Goal: Task Accomplishment & Management: Manage account settings

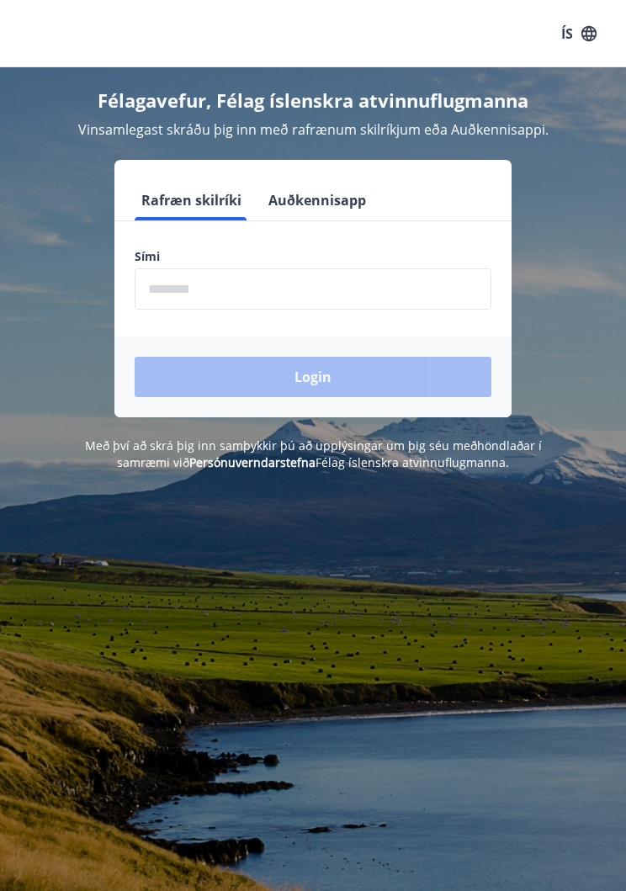
click at [256, 295] on input "phone" at bounding box center [313, 289] width 357 height 41
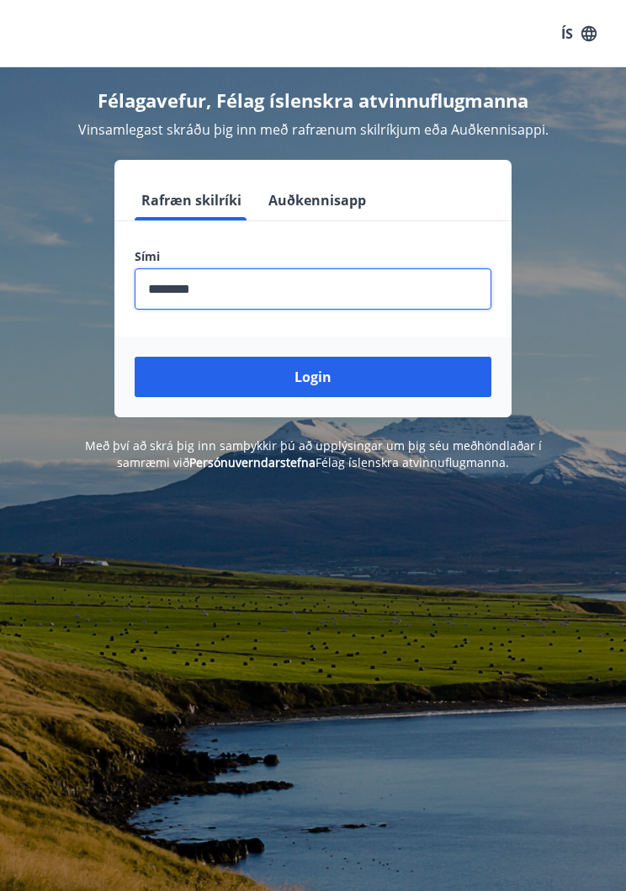
type input "********"
click at [324, 381] on button "Login" at bounding box center [313, 377] width 357 height 40
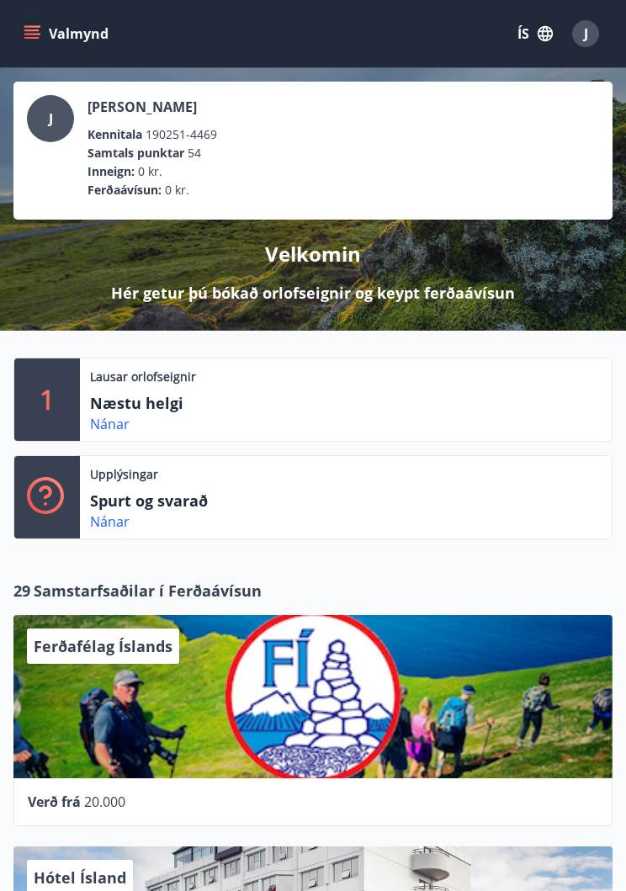
click at [120, 428] on link "Nánar" at bounding box center [110, 424] width 40 height 19
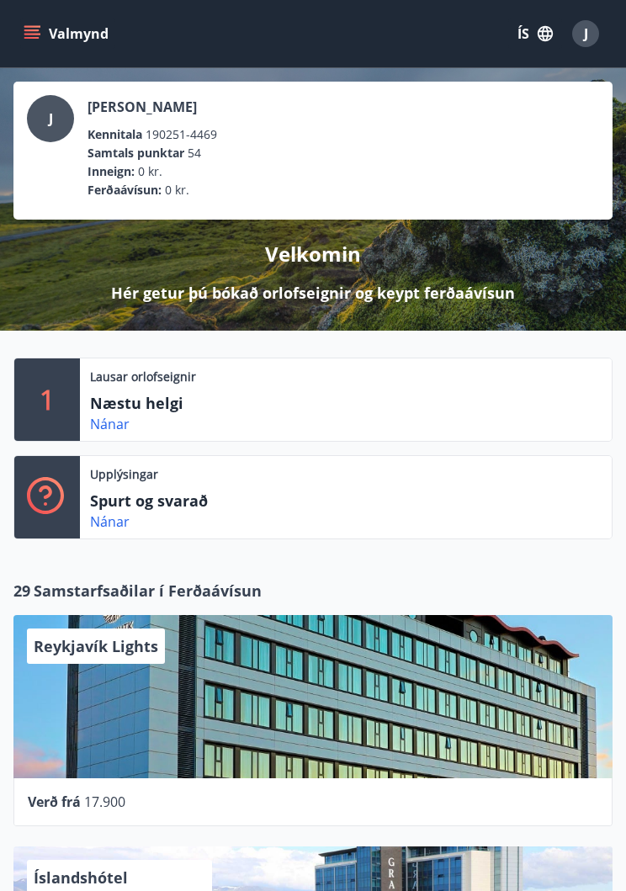
click at [586, 39] on span "J" at bounding box center [586, 33] width 4 height 19
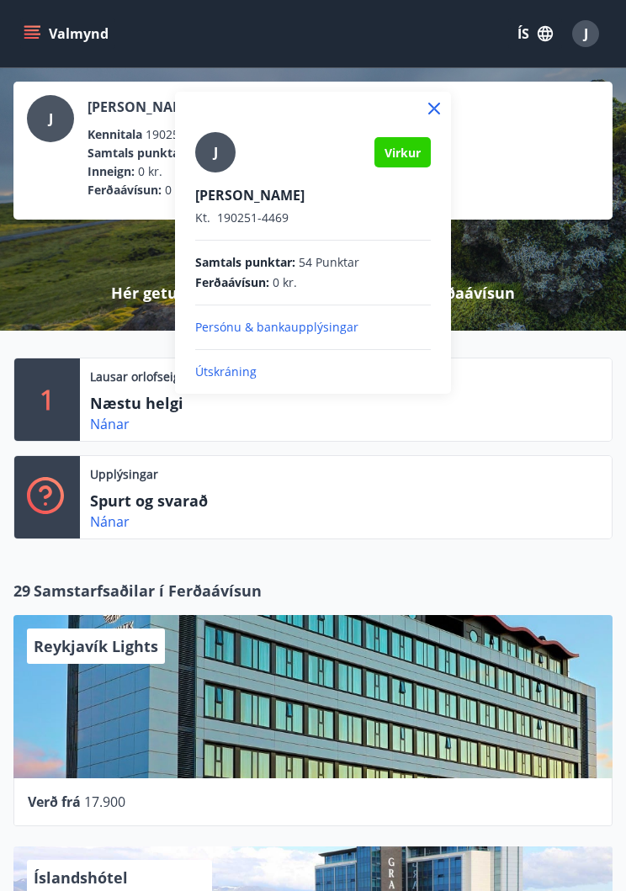
click at [240, 376] on p "Útskráning" at bounding box center [313, 372] width 236 height 17
